Goal: Check status: Check status

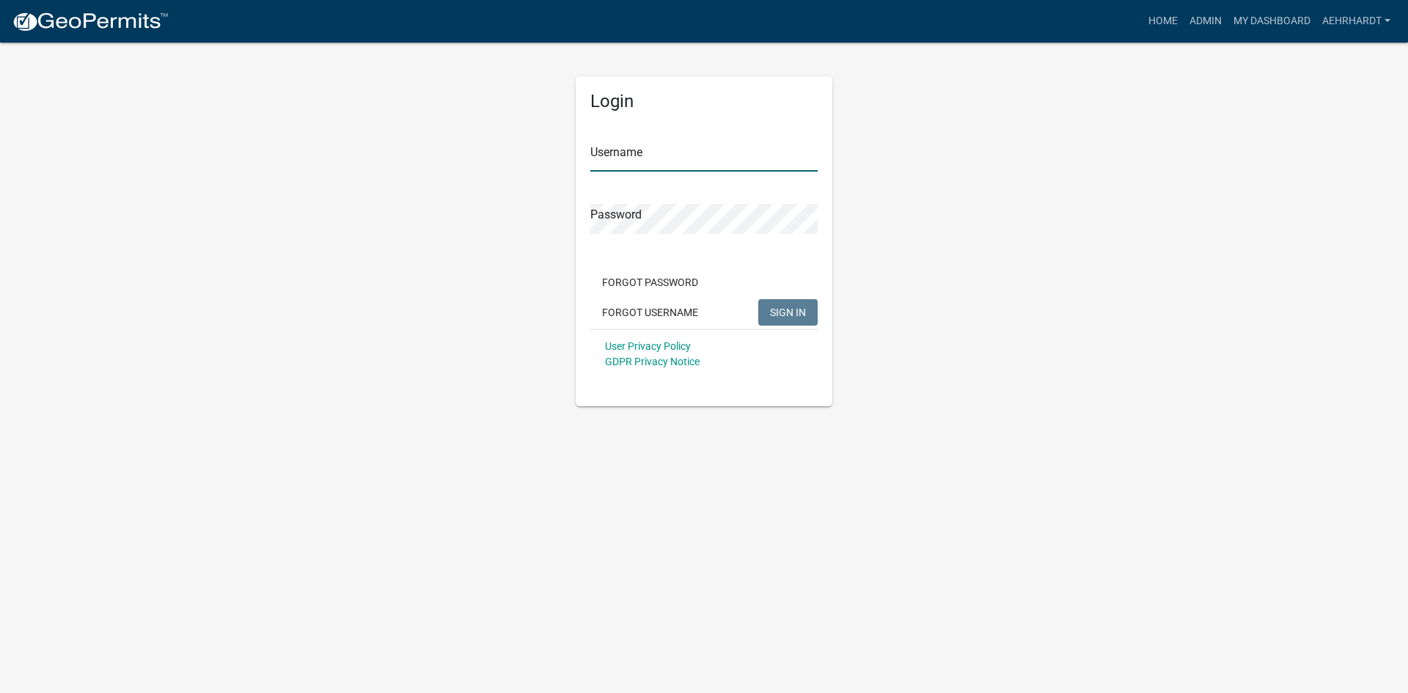
type input "aehrhardt"
click at [796, 309] on span "SIGN IN" at bounding box center [788, 312] width 36 height 12
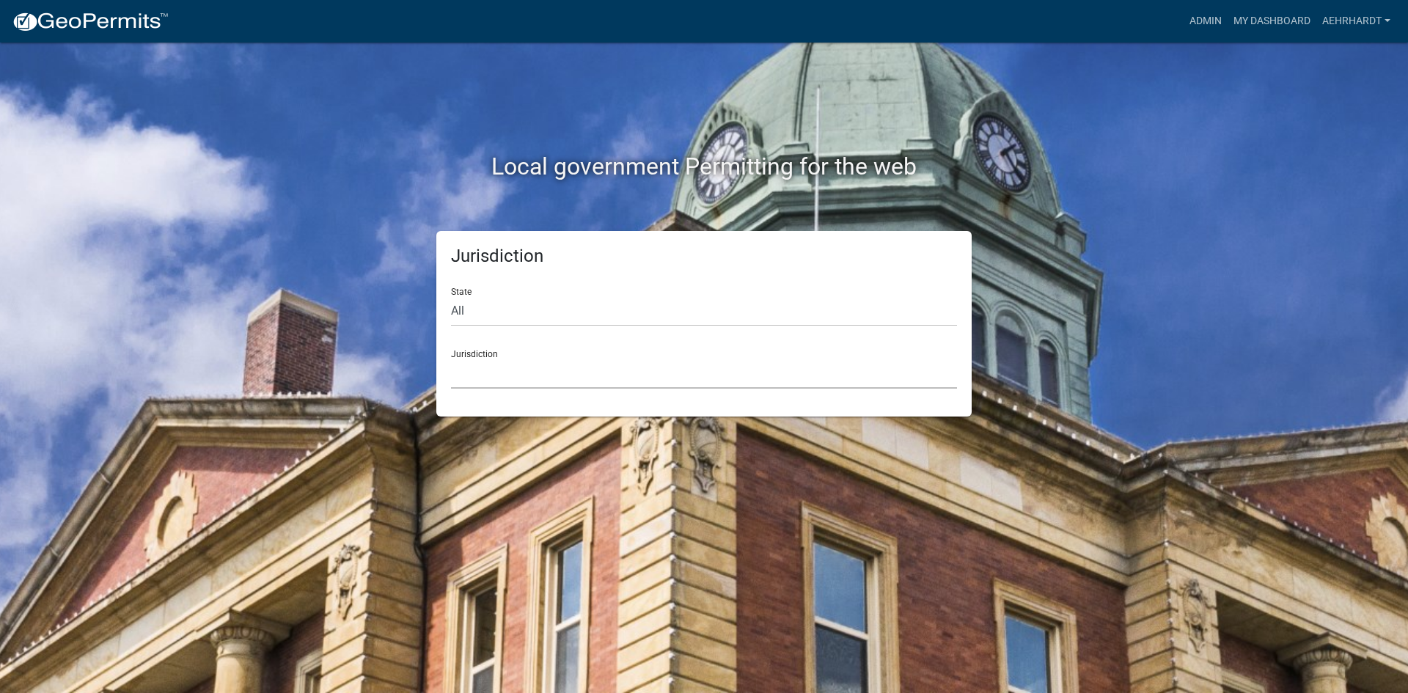
click at [503, 360] on select "[GEOGRAPHIC_DATA], [US_STATE] City of [GEOGRAPHIC_DATA], [US_STATE] [GEOGRAPHIC…" at bounding box center [704, 374] width 506 height 30
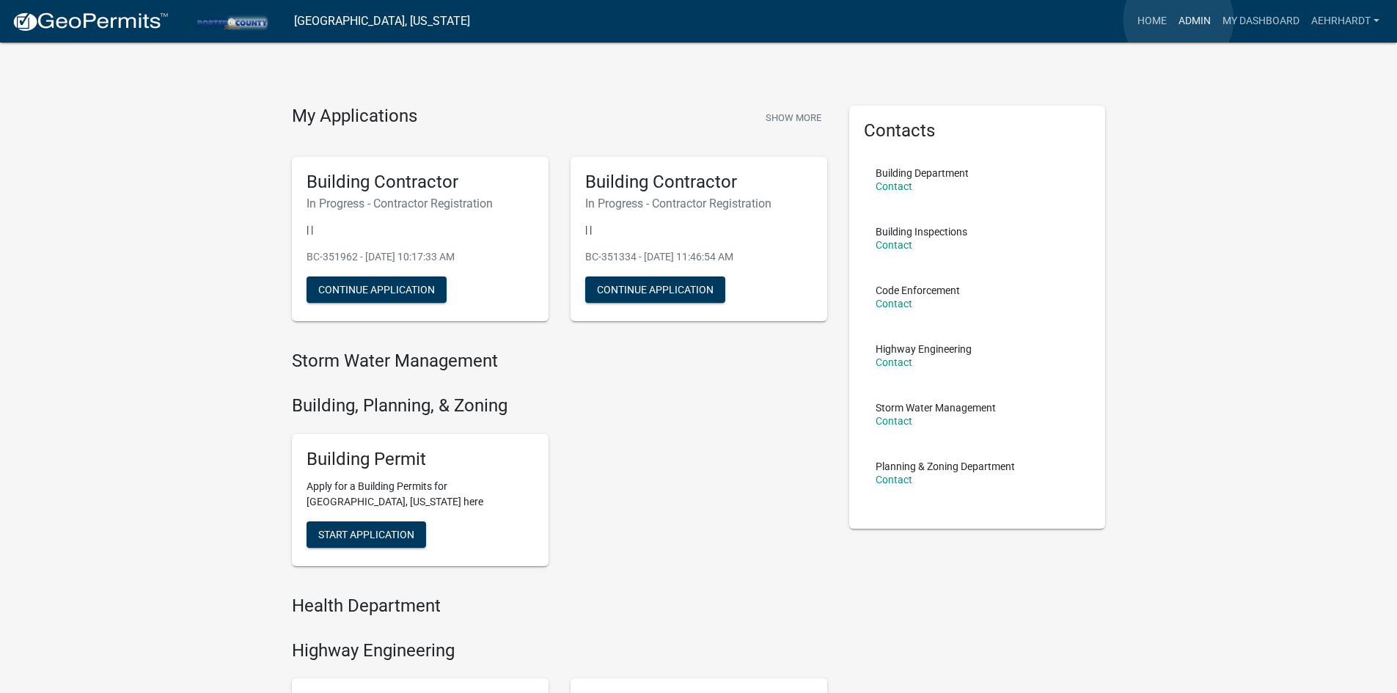
click at [1178, 20] on link "Admin" at bounding box center [1194, 21] width 44 height 28
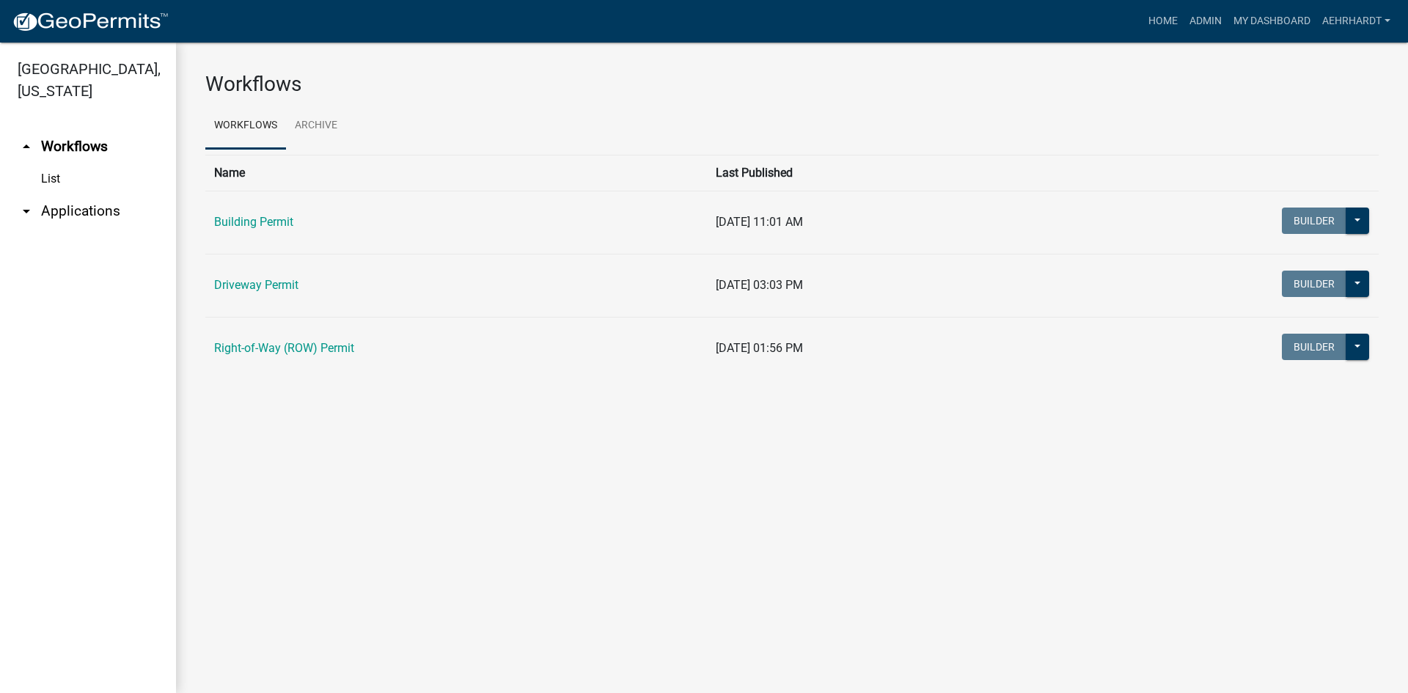
click at [82, 194] on link "arrow_drop_down Applications" at bounding box center [88, 211] width 176 height 35
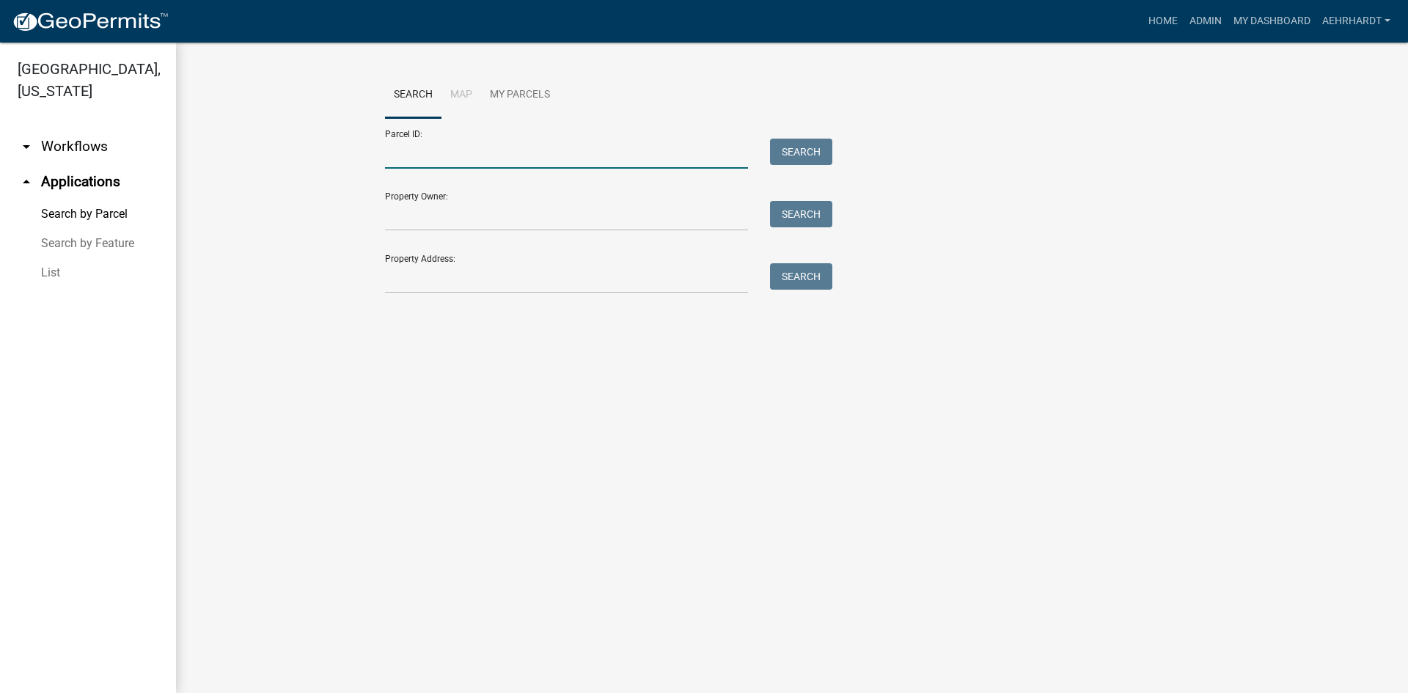
drag, startPoint x: 417, startPoint y: 149, endPoint x: 419, endPoint y: 158, distance: 9.8
click at [417, 149] on input "Parcel ID:" at bounding box center [566, 154] width 363 height 30
drag, startPoint x: 540, startPoint y: 433, endPoint x: 505, endPoint y: 308, distance: 130.0
click at [540, 433] on main "Search Map My Parcels Parcel ID: Search Property Owner: Search Property Address…" at bounding box center [792, 368] width 1232 height 650
click at [442, 282] on input "Property Address:" at bounding box center [566, 278] width 363 height 30
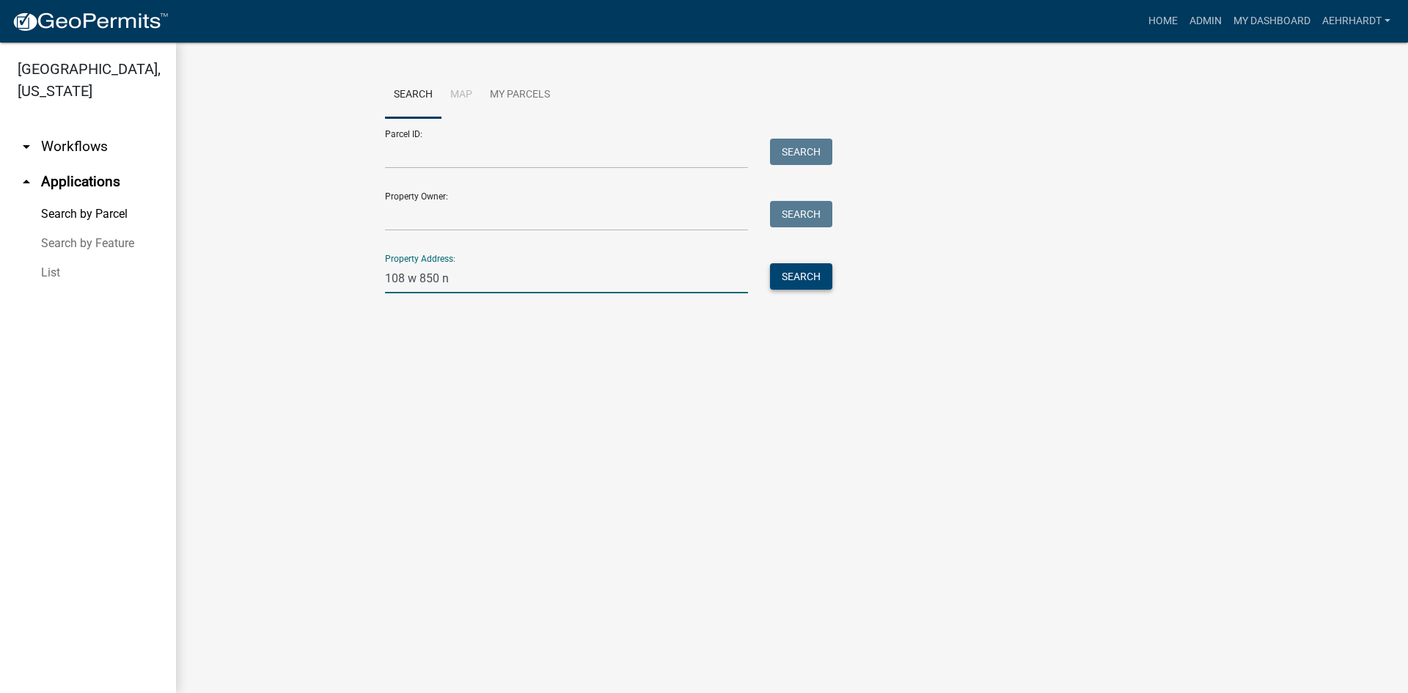
type input "108 w 850 n"
click at [779, 270] on button "Search" at bounding box center [801, 276] width 62 height 26
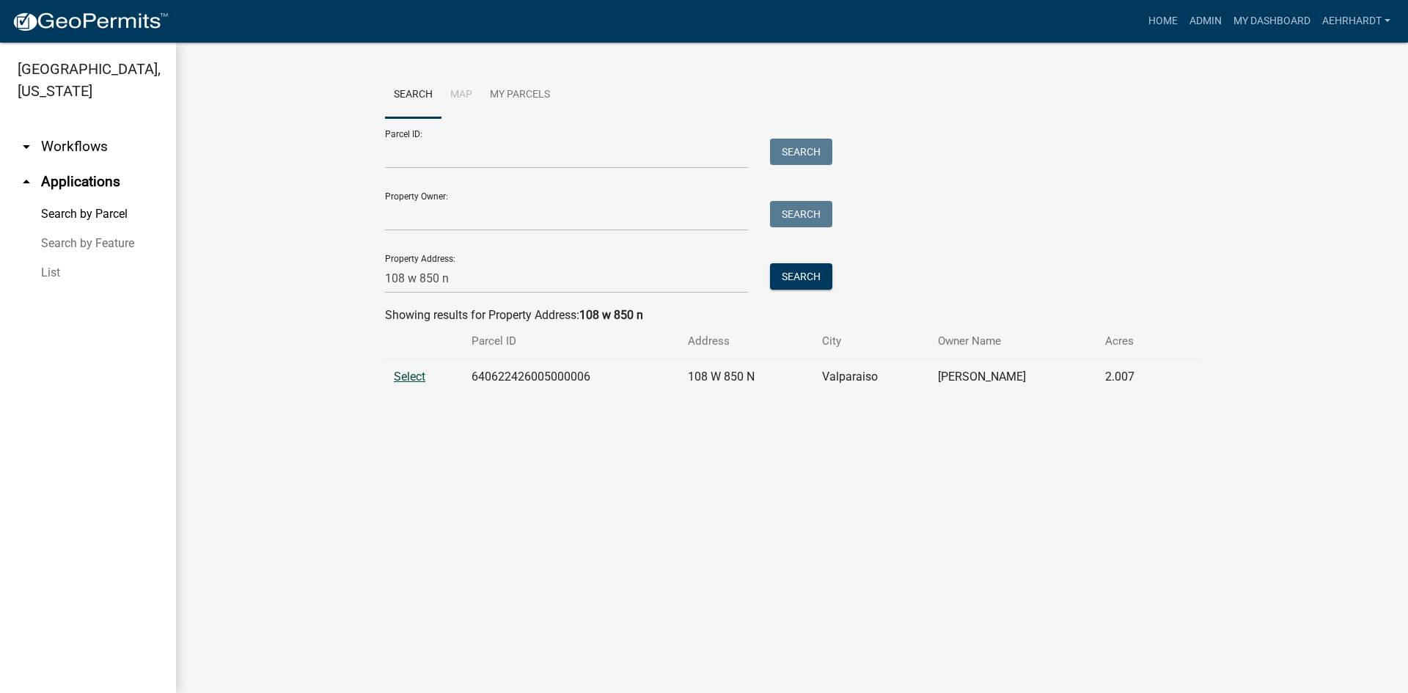
click at [419, 374] on span "Select" at bounding box center [410, 377] width 32 height 14
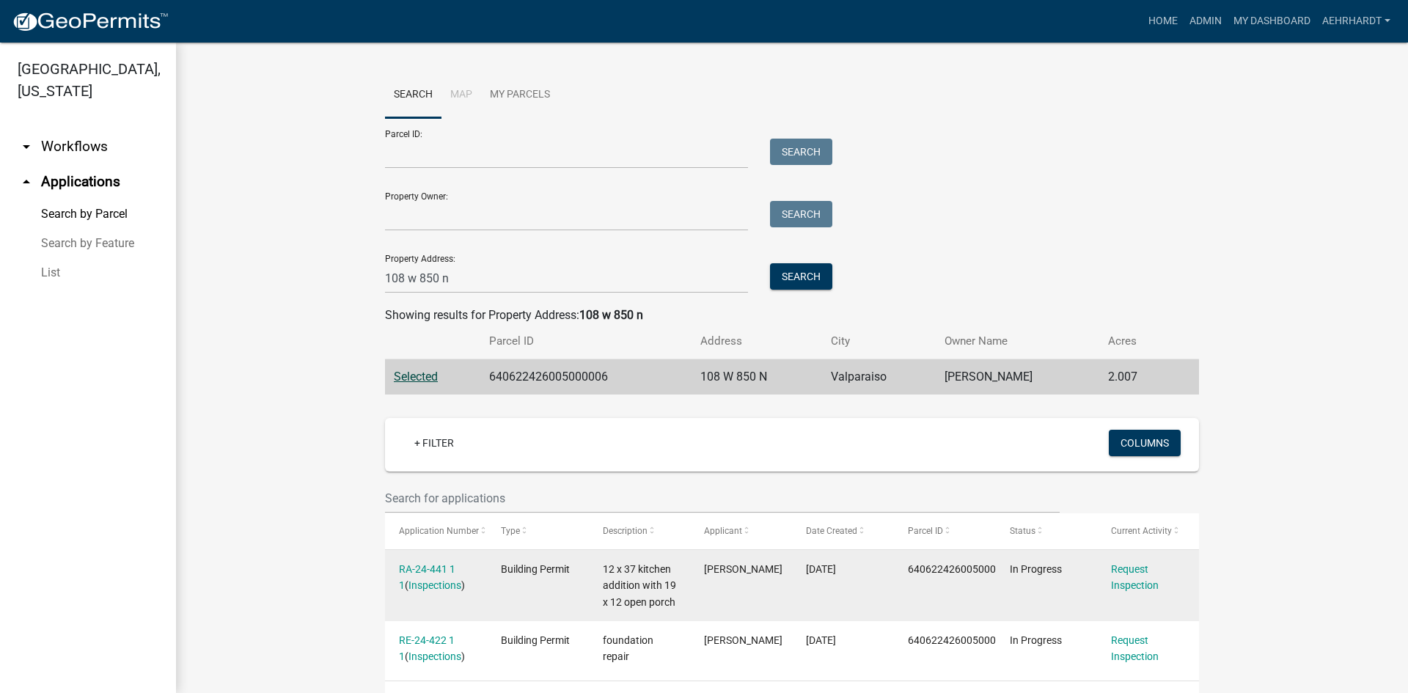
scroll to position [54, 0]
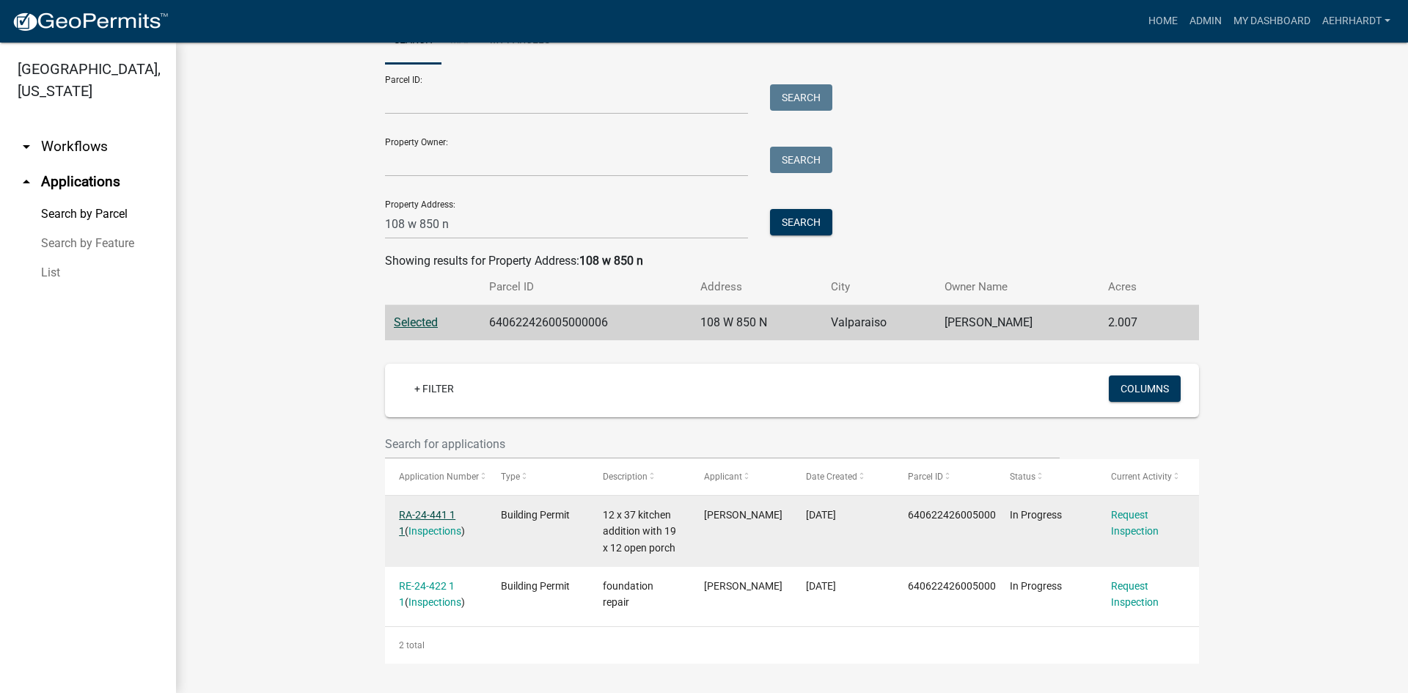
click at [423, 515] on link "RA-24-441 1 1" at bounding box center [427, 523] width 56 height 29
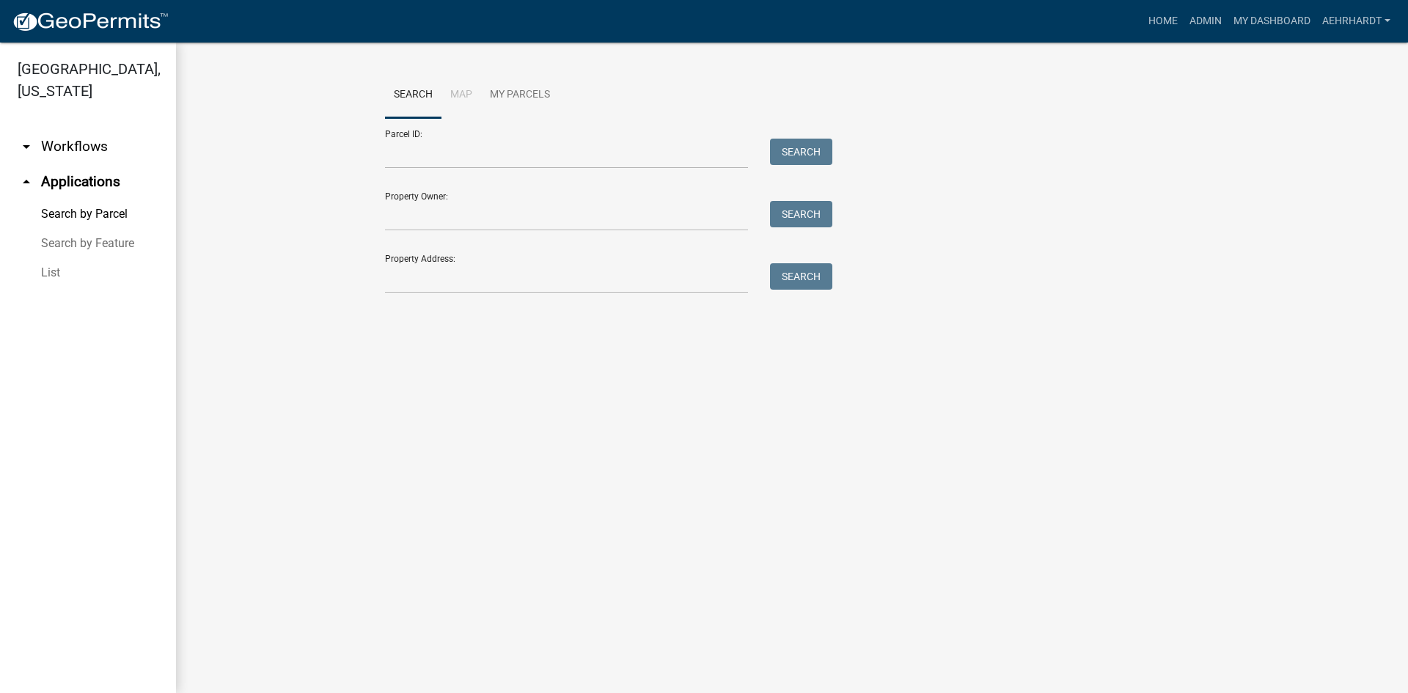
click at [73, 164] on link "arrow_drop_up Applications" at bounding box center [88, 181] width 176 height 35
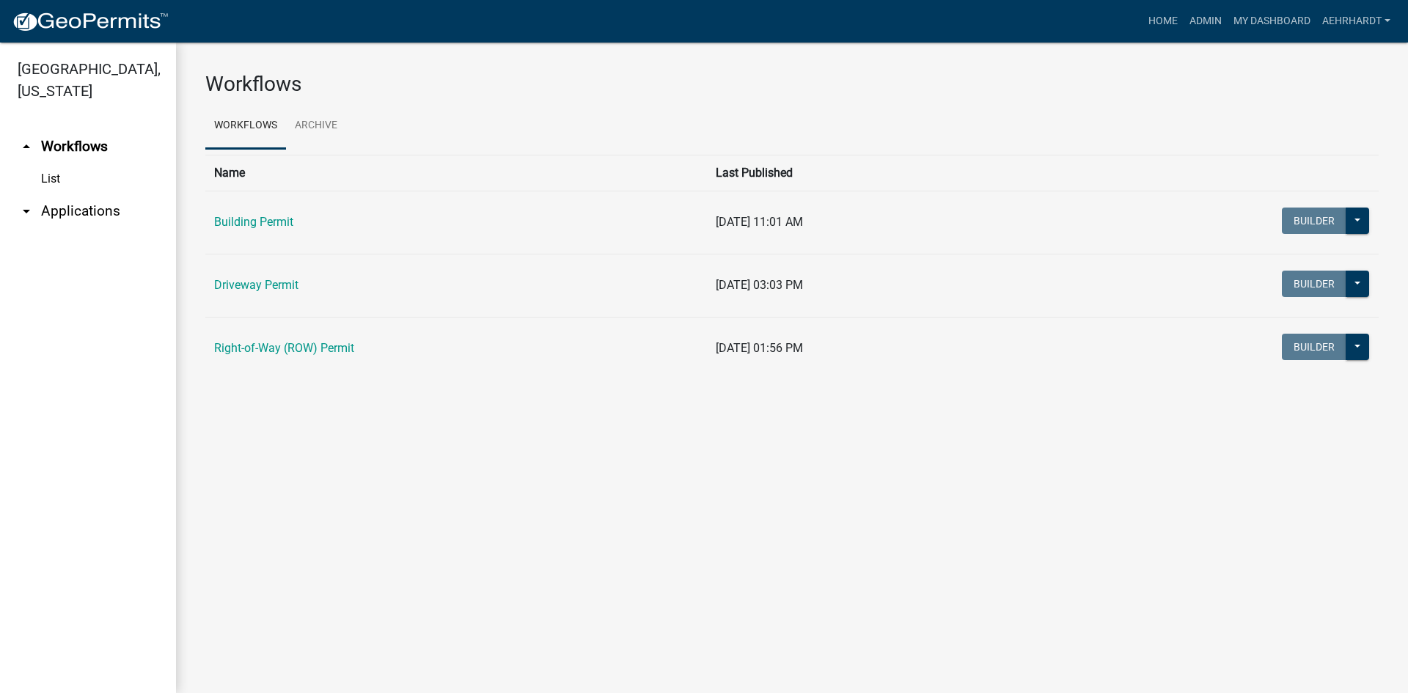
click at [646, 364] on td "Right-of-Way (ROW) Permit" at bounding box center [456, 348] width 502 height 63
click at [1187, 20] on link "Admin" at bounding box center [1205, 21] width 44 height 28
click at [81, 194] on link "arrow_drop_down Applications" at bounding box center [88, 211] width 176 height 35
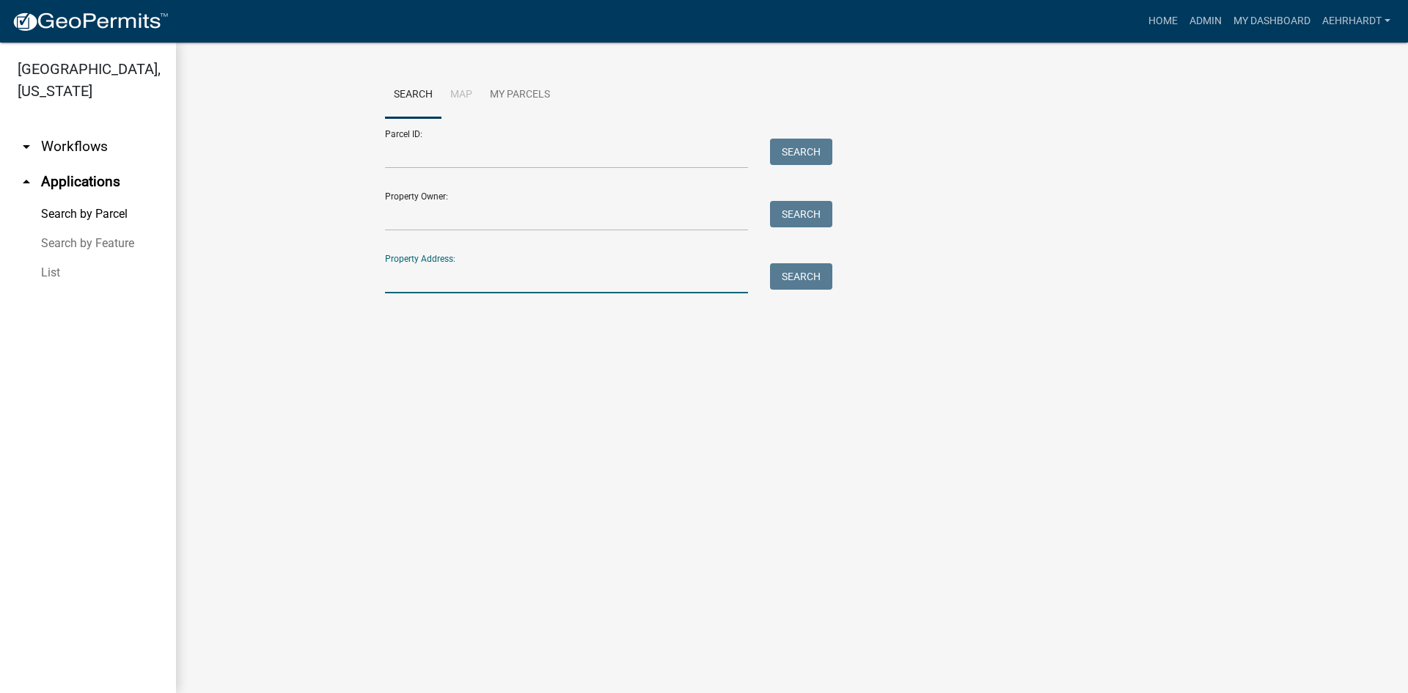
click at [422, 272] on input "Property Address:" at bounding box center [566, 278] width 363 height 30
type input "108 w 850 n"
click at [804, 269] on button "Search" at bounding box center [801, 276] width 62 height 26
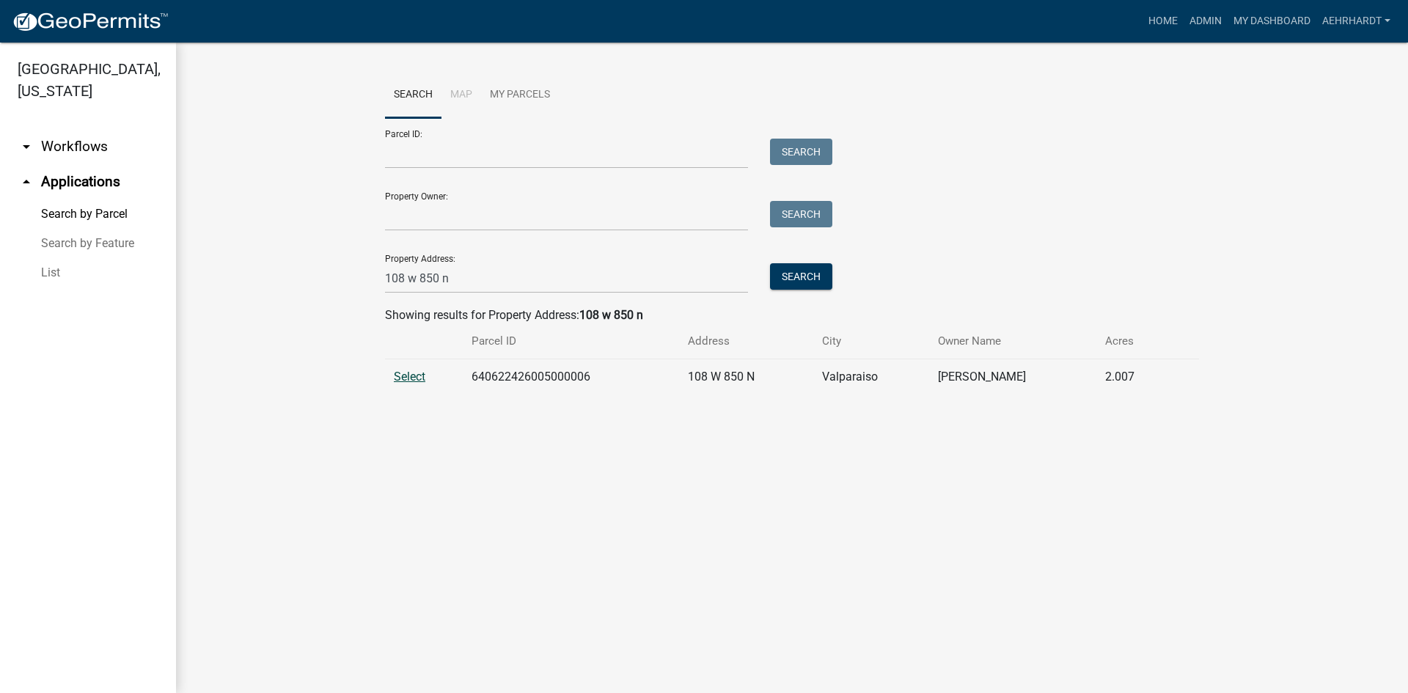
click at [405, 375] on span "Select" at bounding box center [410, 377] width 32 height 14
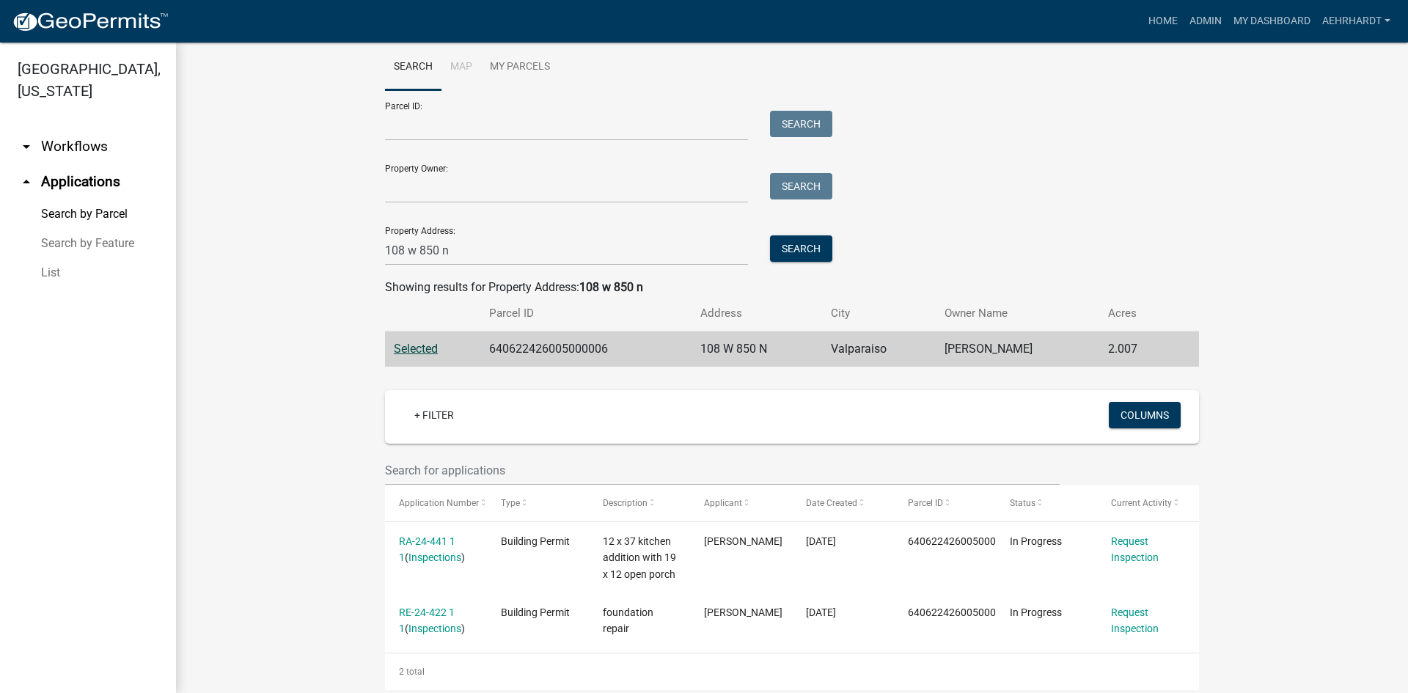
scroll to position [54, 0]
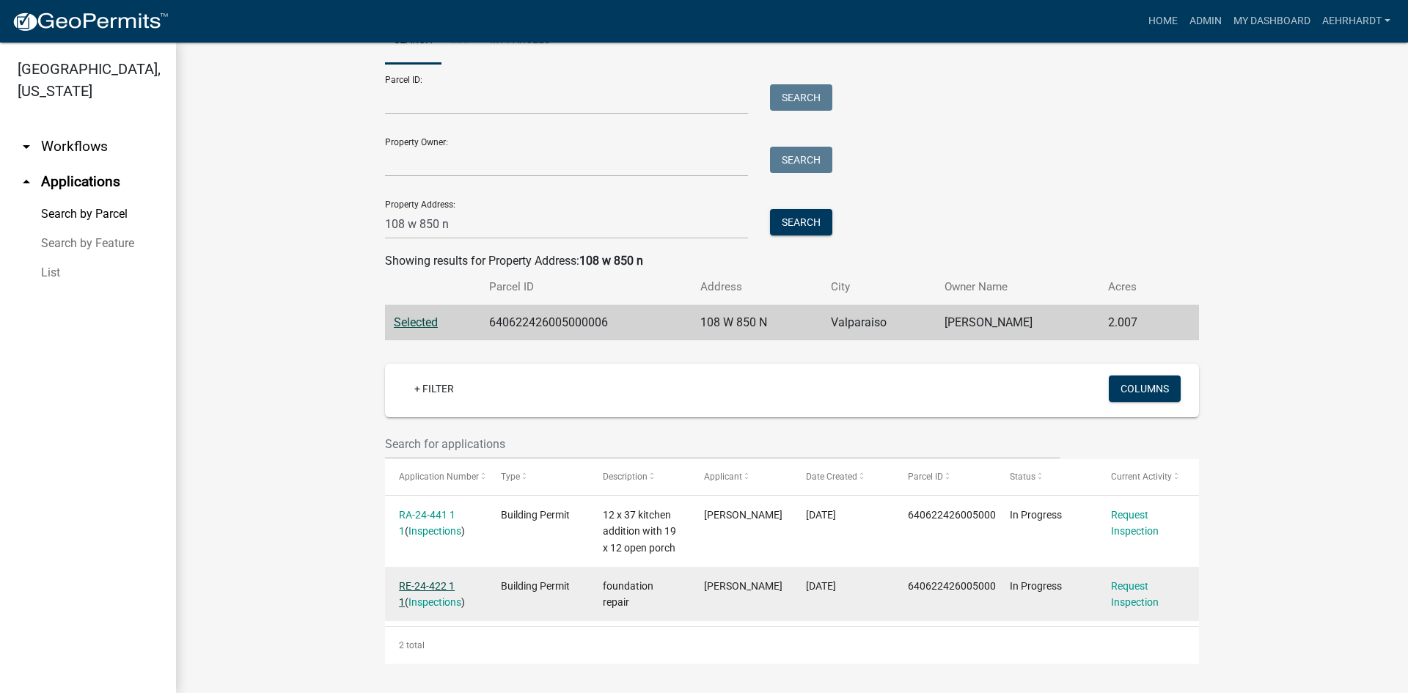
click at [427, 590] on link "RE-24-422 1 1" at bounding box center [427, 594] width 56 height 29
